Goal: Task Accomplishment & Management: Complete application form

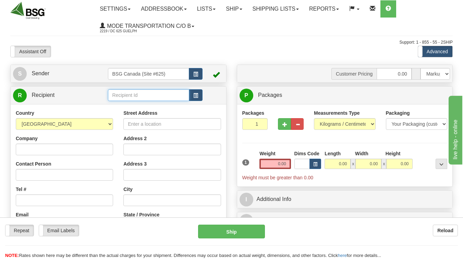
click at [134, 96] on input "text" at bounding box center [149, 95] width 82 height 12
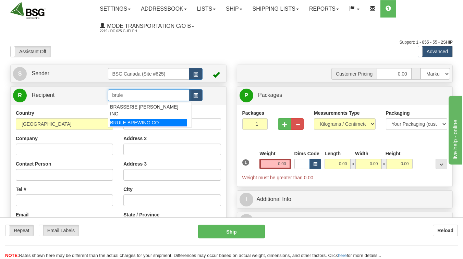
click at [135, 119] on div "BRULE BREWING CO" at bounding box center [149, 123] width 78 height 8
type input "BRULE BREWING CO"
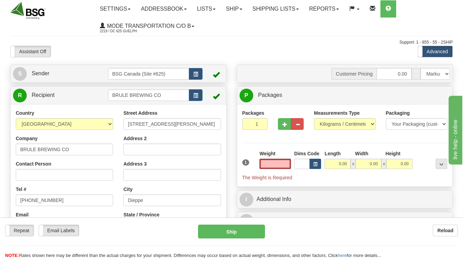
type input "0.00"
click at [287, 122] on span "button" at bounding box center [285, 124] width 5 height 4
type input "2"
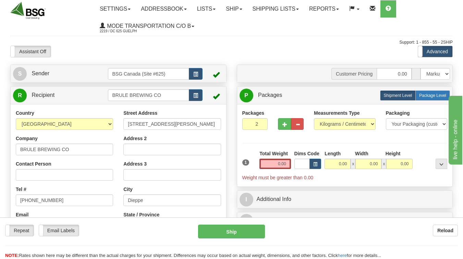
click at [423, 97] on span "Package Level" at bounding box center [432, 95] width 27 height 5
radio input "true"
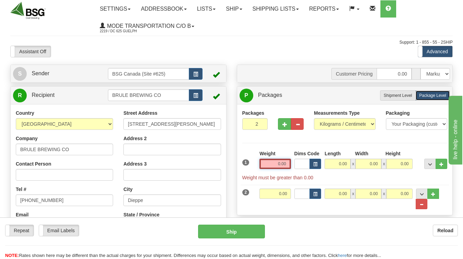
click at [280, 165] on input "0.00" at bounding box center [275, 163] width 31 height 10
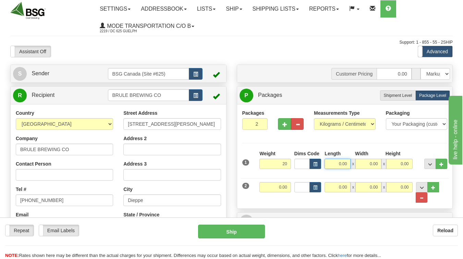
type input "20.00"
click at [339, 164] on input "0.00" at bounding box center [338, 163] width 26 height 10
type input "5"
type input "61.00"
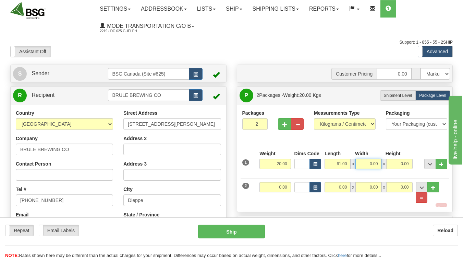
click at [373, 163] on input "0.00" at bounding box center [369, 163] width 26 height 10
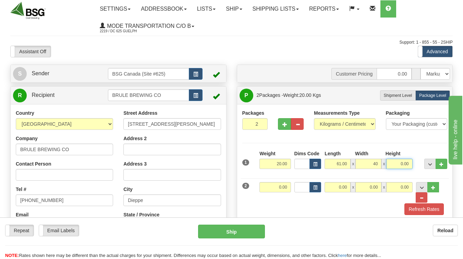
type input "40.00"
click at [407, 165] on input "0.00" at bounding box center [399, 163] width 26 height 10
type input "20.00"
click at [284, 188] on input "0.00" at bounding box center [275, 187] width 31 height 10
click at [344, 187] on input "0.00" at bounding box center [338, 187] width 26 height 10
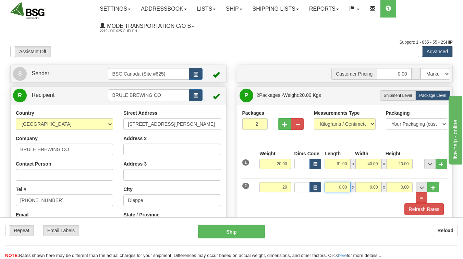
type input "20.00"
type input "61.00"
click at [372, 189] on input "0.00" at bounding box center [369, 187] width 26 height 10
type input "40.00"
click at [407, 186] on input "0.00" at bounding box center [399, 187] width 26 height 10
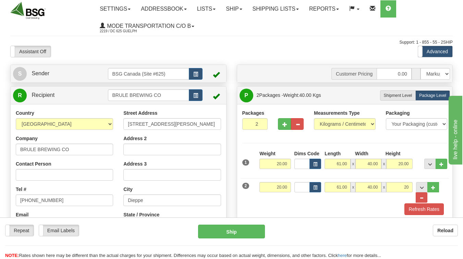
type input "20.00"
click at [324, 202] on div "2 Weight 20.00 Dims Code Length Width Height" at bounding box center [345, 189] width 209 height 28
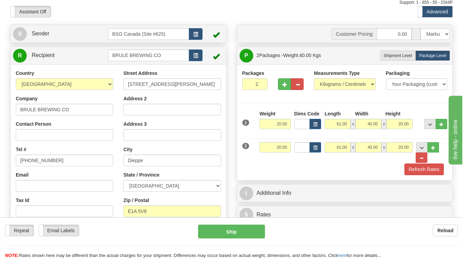
scroll to position [73, 0]
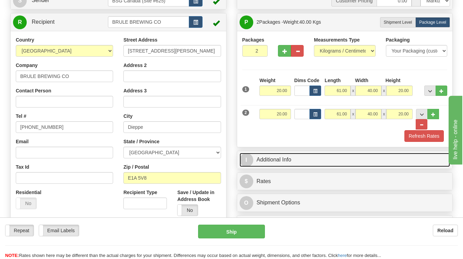
click at [271, 162] on link "I Additional Info" at bounding box center [345, 160] width 211 height 14
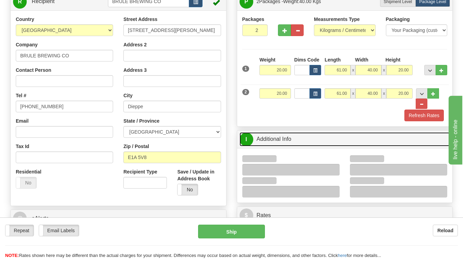
scroll to position [111, 0]
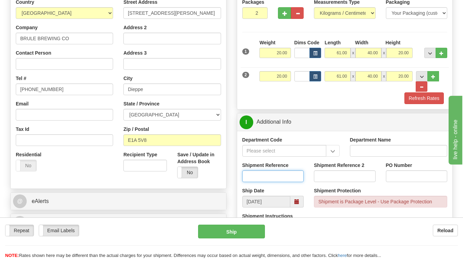
click at [267, 173] on input "Shipment Reference" at bounding box center [273, 176] width 62 height 12
type input "SO170-146436"
click at [227, 173] on div "S Sender BSG Canada (Site #625)" at bounding box center [118, 94] width 227 height 281
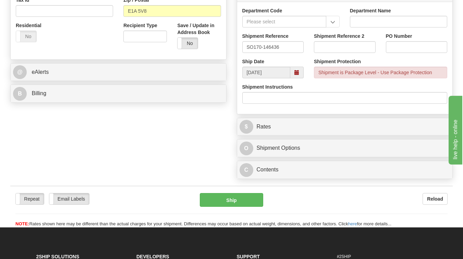
scroll to position [239, 0]
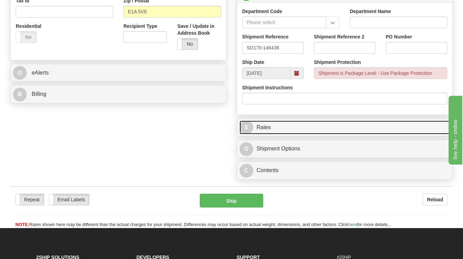
click at [275, 129] on link "$ Rates" at bounding box center [345, 127] width 211 height 14
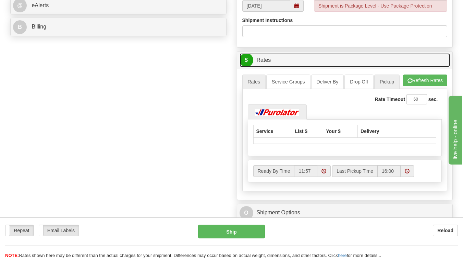
scroll to position [311, 0]
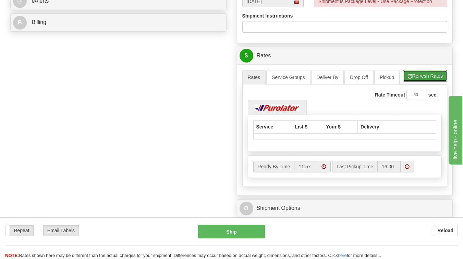
click at [431, 78] on button "Refresh Rates" at bounding box center [425, 76] width 44 height 12
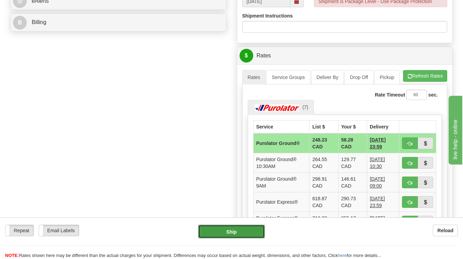
click at [229, 231] on button "Ship" at bounding box center [231, 231] width 67 height 14
type input "260"
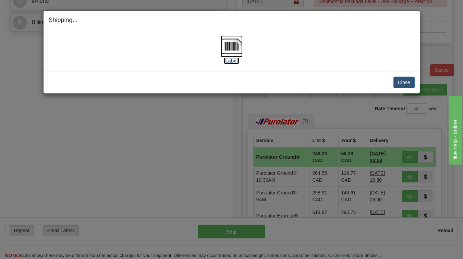
click at [232, 60] on label "[Label]" at bounding box center [232, 60] width 16 height 7
click at [409, 82] on button "Close" at bounding box center [404, 82] width 21 height 12
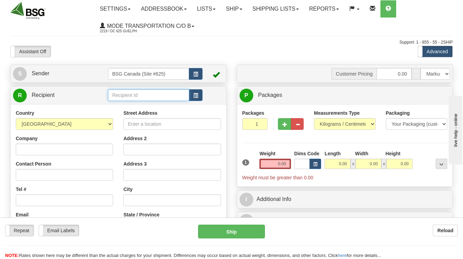
click at [127, 97] on input "text" at bounding box center [149, 95] width 82 height 12
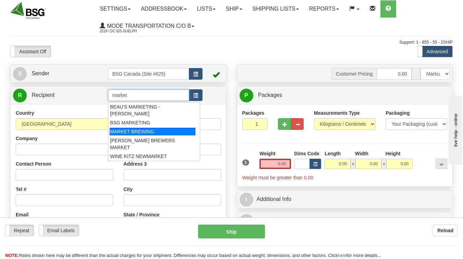
click at [140, 128] on div "MARKET BREWING" at bounding box center [153, 132] width 86 height 8
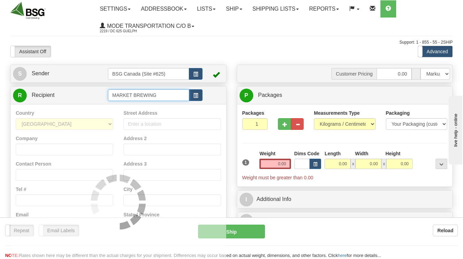
type input "MARKET BREWING"
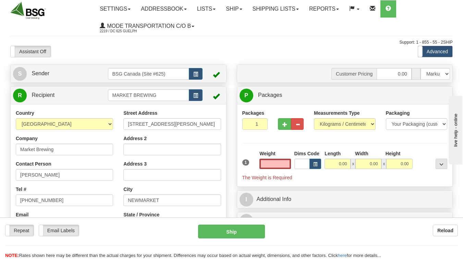
type input "0.00"
click at [285, 123] on span "button" at bounding box center [285, 124] width 5 height 4
type input "2"
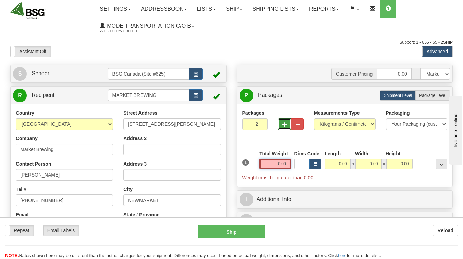
click at [285, 164] on input "0.00" at bounding box center [275, 163] width 31 height 10
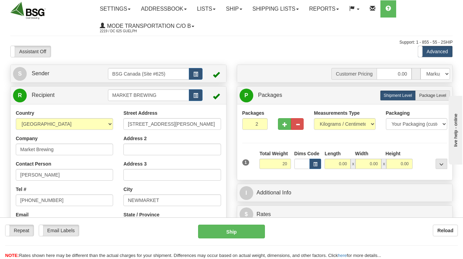
type input "20.00"
click at [252, 143] on div "Packages 2 1 Measurements Type" at bounding box center [344, 141] width 205 height 65
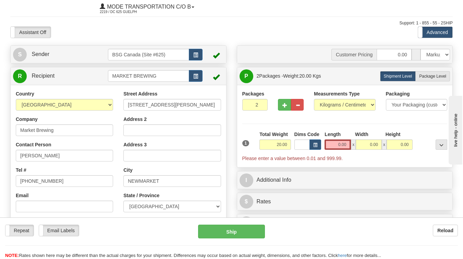
scroll to position [33, 0]
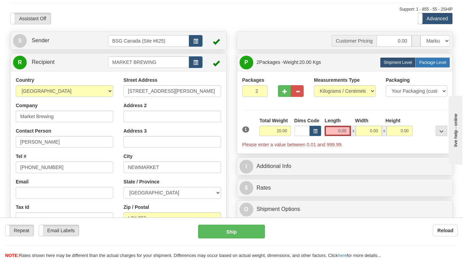
click at [433, 61] on span "Package Level" at bounding box center [432, 62] width 27 height 5
radio input "true"
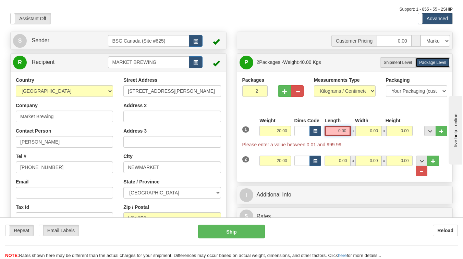
click at [340, 131] on input "0.00" at bounding box center [338, 131] width 26 height 10
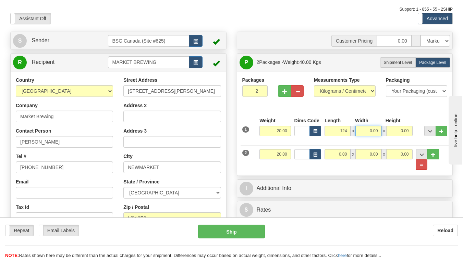
type input "124.00"
click at [374, 132] on input "0.00" at bounding box center [369, 131] width 26 height 10
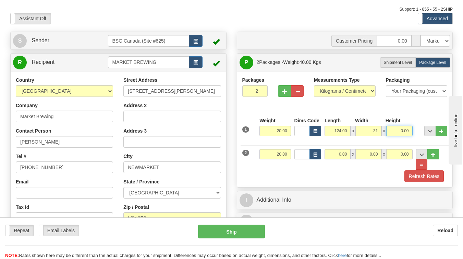
type input "31.00"
click at [401, 131] on input "0.00" at bounding box center [399, 131] width 26 height 10
type input "31.00"
click at [348, 157] on input "0.00" at bounding box center [338, 154] width 26 height 10
type input "124.00"
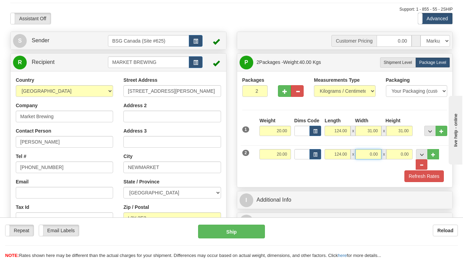
click at [374, 155] on input "0.00" at bounding box center [369, 154] width 26 height 10
type input "31.00"
click at [404, 156] on input "0.00" at bounding box center [399, 154] width 26 height 10
type input "31.00"
click at [359, 172] on div "Refresh Rates" at bounding box center [345, 176] width 209 height 12
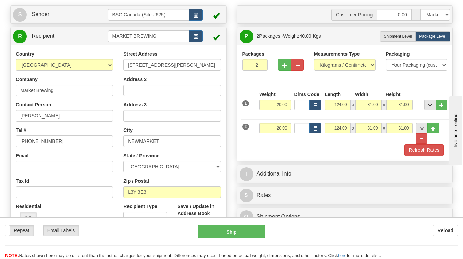
scroll to position [67, 0]
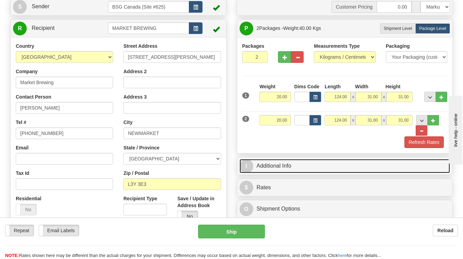
click at [279, 168] on link "I Additional Info" at bounding box center [345, 166] width 211 height 14
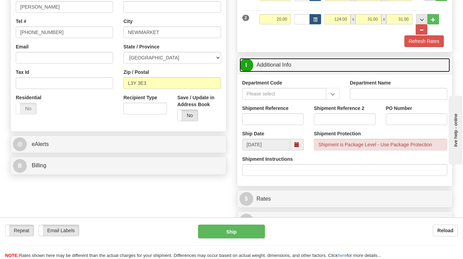
scroll to position [175, 0]
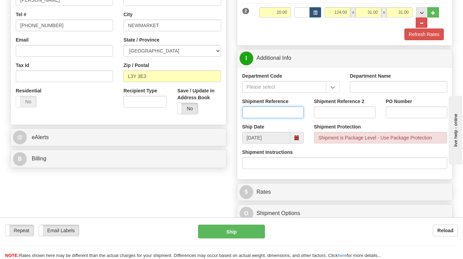
click at [259, 110] on input "Shipment Reference" at bounding box center [273, 112] width 62 height 12
type input "SO170-146855"
click at [228, 99] on div "S Sender BSG Canada (Site #625)" at bounding box center [118, 30] width 227 height 281
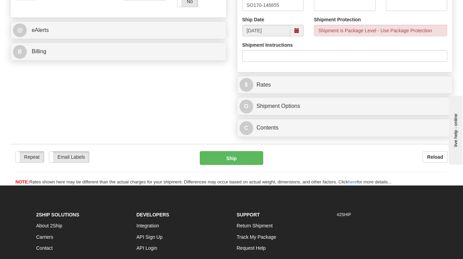
scroll to position [283, 0]
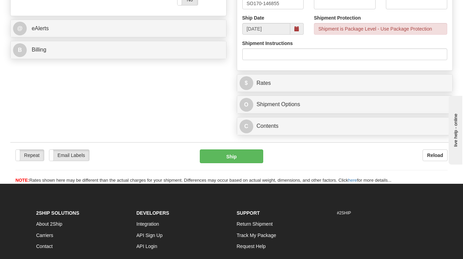
click at [281, 77] on div "$ Rates Cancel" at bounding box center [345, 82] width 216 height 17
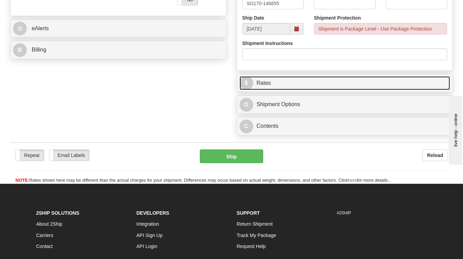
click at [275, 82] on link "$ Rates" at bounding box center [345, 83] width 211 height 14
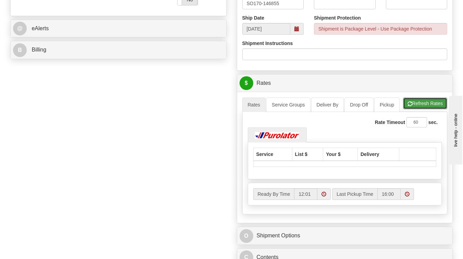
click at [422, 106] on button "Refresh Rates" at bounding box center [425, 103] width 44 height 12
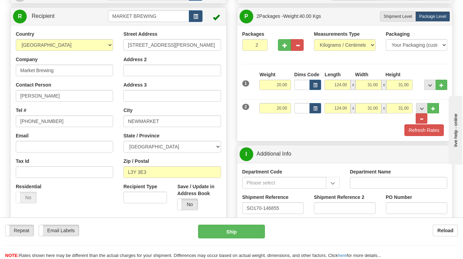
scroll to position [78, 0]
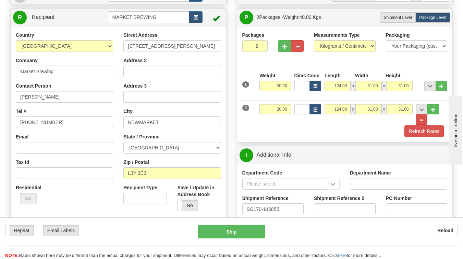
click at [348, 136] on div "Refresh Rates" at bounding box center [345, 131] width 209 height 12
click at [422, 133] on button "Refresh Rates" at bounding box center [424, 131] width 39 height 12
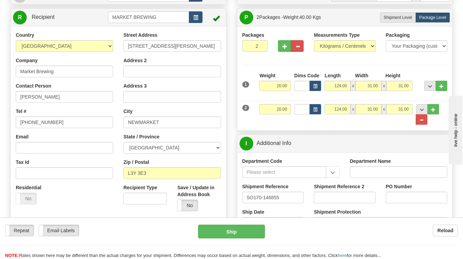
click at [409, 61] on div "Packages 2 2 Measurements Type" at bounding box center [344, 79] width 205 height 94
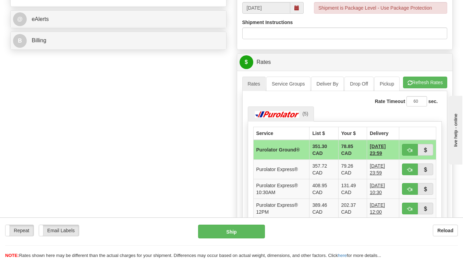
scroll to position [293, 0]
click at [419, 83] on button "Refresh Rates" at bounding box center [425, 82] width 44 height 12
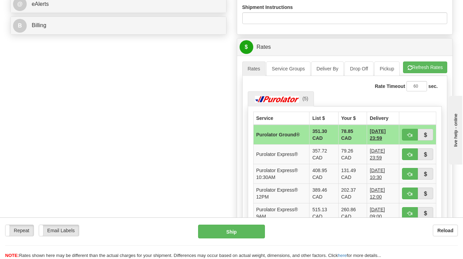
scroll to position [308, 0]
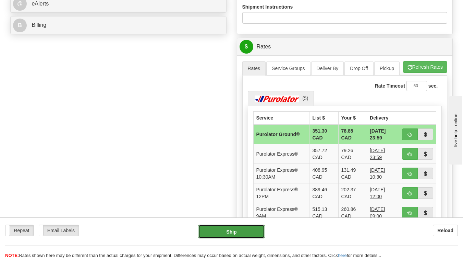
click at [234, 238] on button "Ship" at bounding box center [231, 231] width 67 height 14
type input "260"
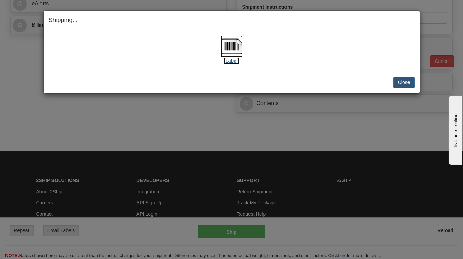
click at [234, 62] on label "[Label]" at bounding box center [232, 60] width 16 height 7
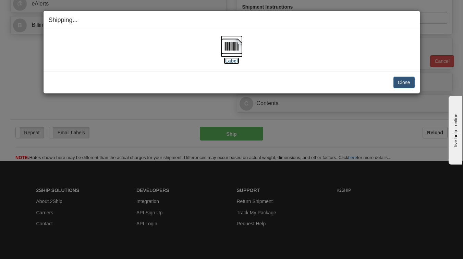
click at [234, 61] on label "[Label]" at bounding box center [232, 60] width 16 height 7
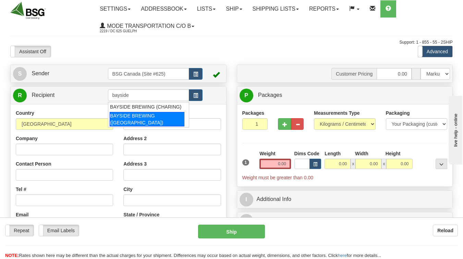
click at [133, 112] on div "BAYSIDE BREWING (ERIEAU)" at bounding box center [147, 119] width 75 height 14
type input "BAYSIDE BREWING (ERIEAU)"
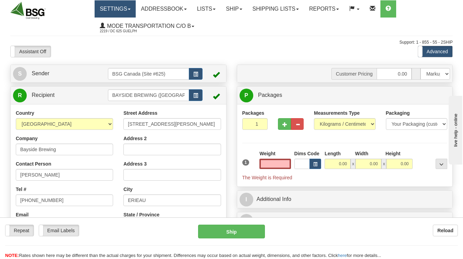
type input "0.00"
click at [279, 164] on input "0.00" at bounding box center [275, 163] width 31 height 10
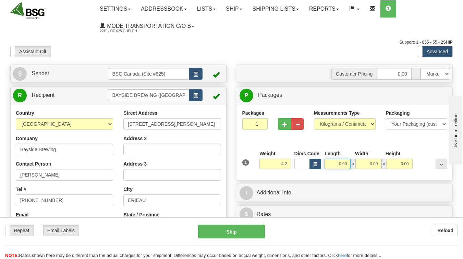
type input "4.20"
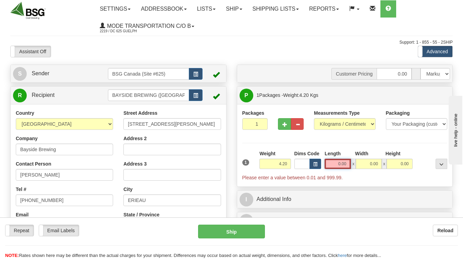
click at [338, 165] on input "0.00" at bounding box center [338, 163] width 26 height 10
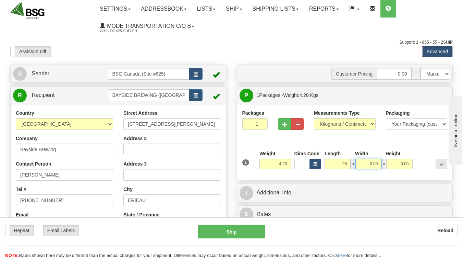
type input "25.00"
click at [369, 166] on input "0.00" at bounding box center [369, 163] width 26 height 10
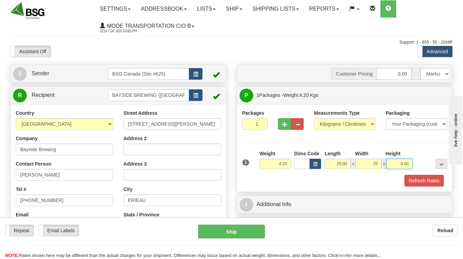
type input "25.00"
click at [399, 165] on input "0.00" at bounding box center [399, 163] width 26 height 10
type input "15.00"
click at [339, 184] on div "Refresh Rates" at bounding box center [345, 181] width 209 height 12
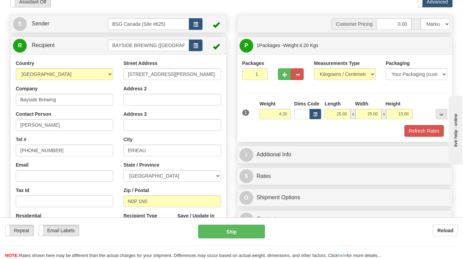
scroll to position [53, 0]
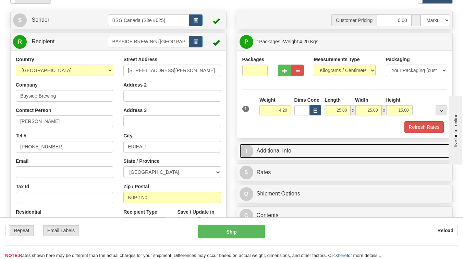
click at [285, 151] on link "I Additional Info" at bounding box center [345, 151] width 211 height 14
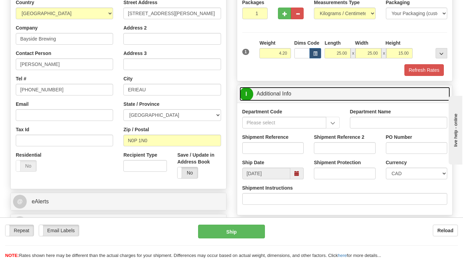
scroll to position [118, 0]
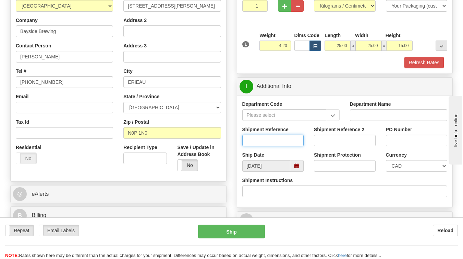
click at [257, 141] on input "Shipment Reference" at bounding box center [273, 140] width 62 height 12
type input "SO170-146895"
click at [230, 90] on div "S Sender BSG Canada (Site #625)" at bounding box center [118, 87] width 227 height 281
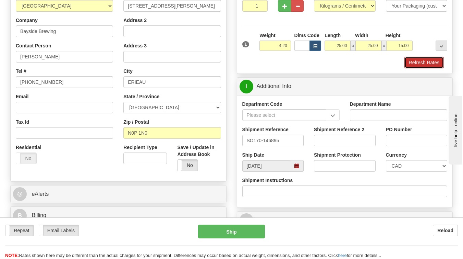
click at [429, 63] on button "Refresh Rates" at bounding box center [424, 63] width 39 height 12
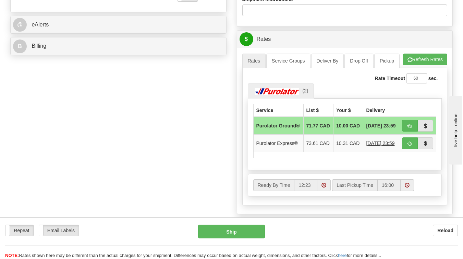
scroll to position [290, 0]
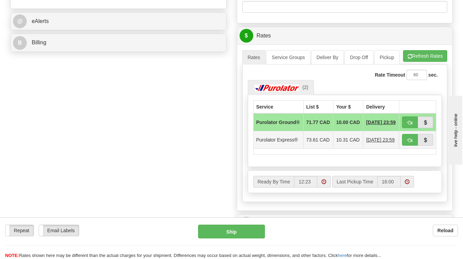
click at [270, 140] on td "Purolator Express®" at bounding box center [278, 139] width 50 height 17
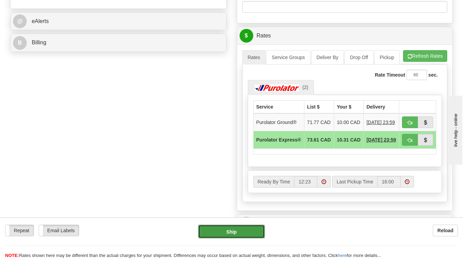
click at [235, 233] on button "Ship" at bounding box center [231, 231] width 67 height 14
type input "202"
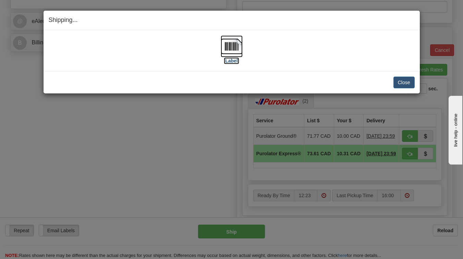
click at [229, 61] on label "[Label]" at bounding box center [232, 60] width 16 height 7
